Goal: Task Accomplishment & Management: Use online tool/utility

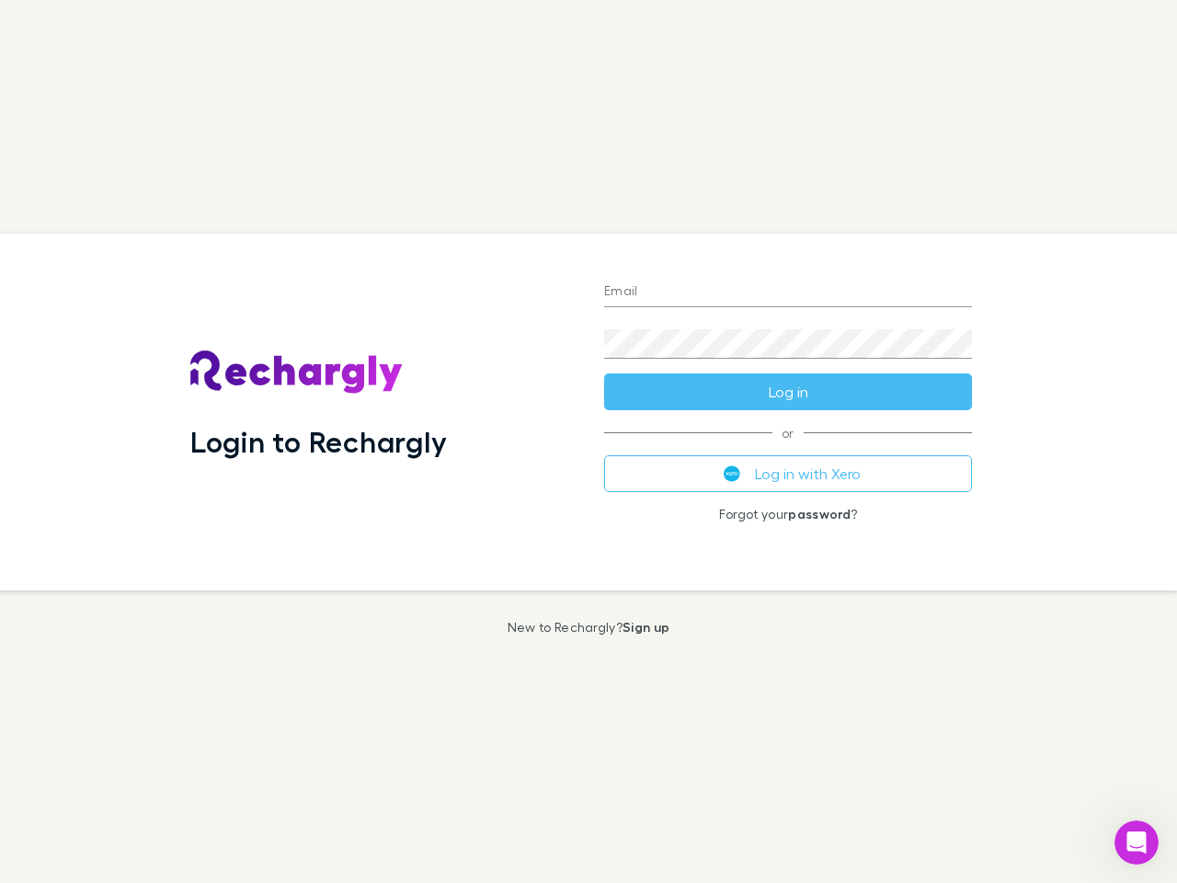
click at [588, 441] on div "Login to Rechargly" at bounding box center [383, 412] width 414 height 357
click at [788, 292] on input "Email" at bounding box center [788, 292] width 368 height 29
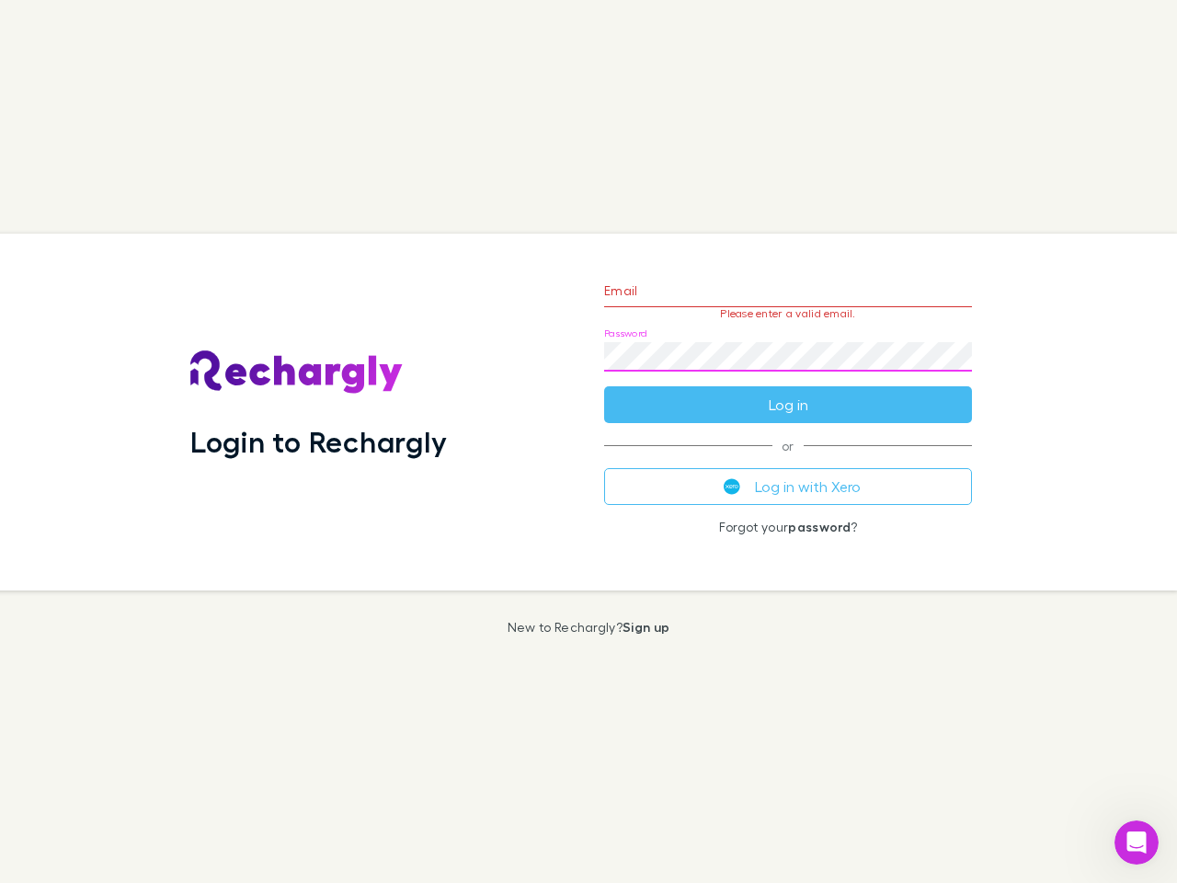
click at [788, 392] on form "Email Please enter a valid email. Password Log in" at bounding box center [788, 343] width 368 height 160
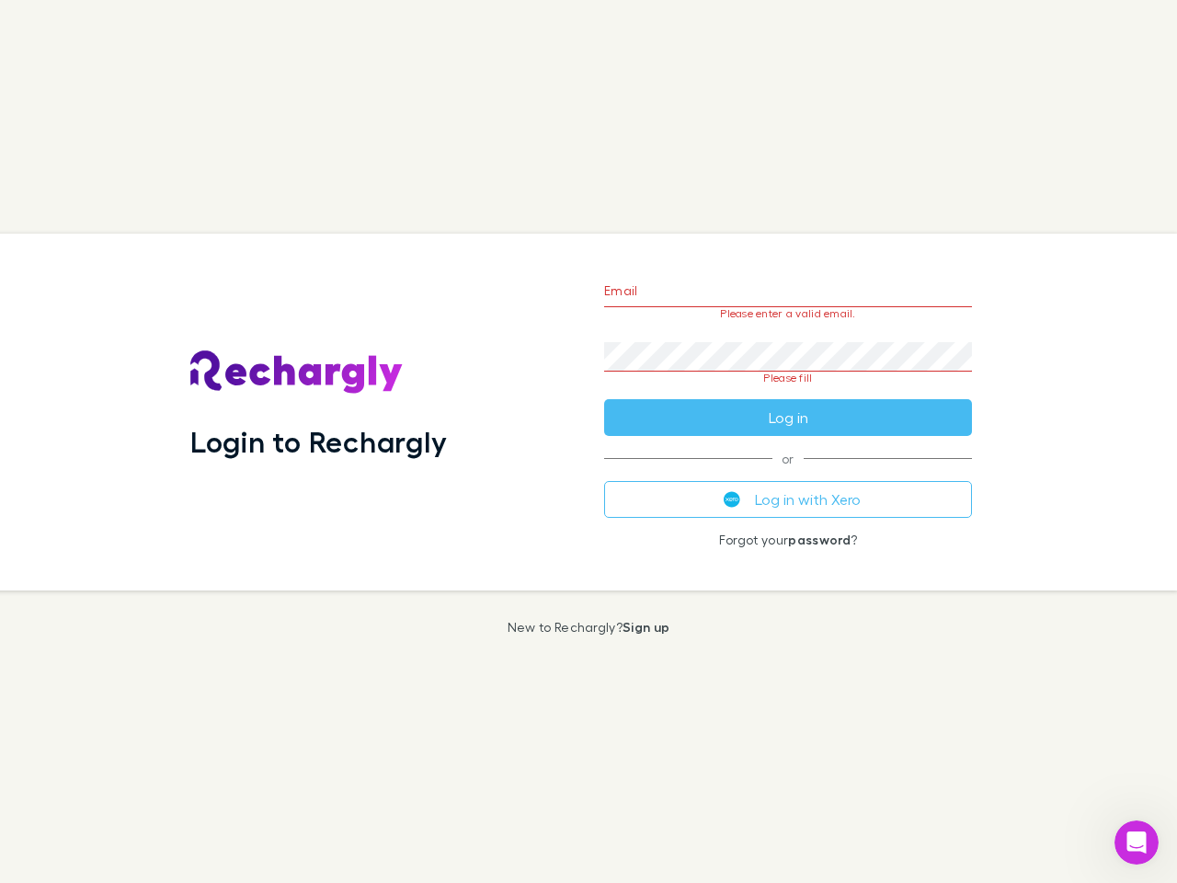
click at [788, 474] on div "Email Please enter a valid email. Password Please fill Log in or Log in with Xe…" at bounding box center [787, 412] width 397 height 357
click at [1136, 842] on icon "Open Intercom Messenger" at bounding box center [1137, 843] width 30 height 30
